Goal: Information Seeking & Learning: Check status

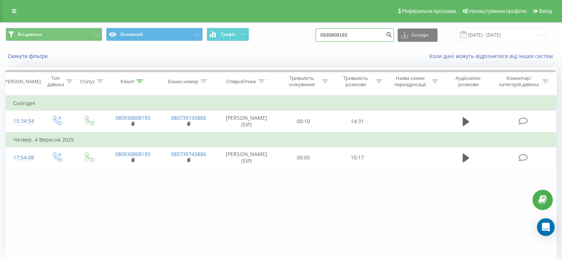
drag, startPoint x: 319, startPoint y: 34, endPoint x: 309, endPoint y: 34, distance: 10.4
click at [309, 34] on div "Всі дзвінки Основний Графік 0930808193 Експорт .csv .xls .xlsx 23.06.2025 - 23.…" at bounding box center [281, 35] width 551 height 14
paste input "88877827"
type input "0988877827"
